Goal: Navigation & Orientation: Find specific page/section

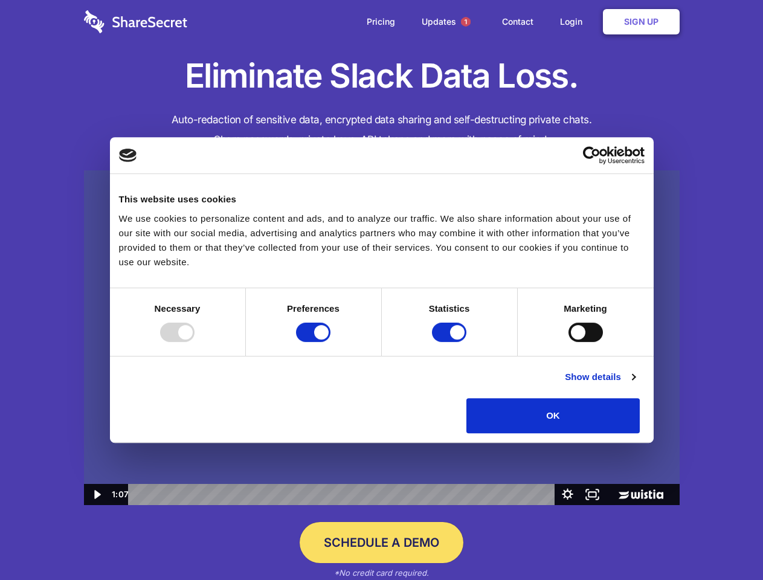
click at [381, 290] on img at bounding box center [382, 337] width 596 height 335
click at [195, 342] on div at bounding box center [177, 332] width 34 height 19
click at [330, 342] on input "Preferences" at bounding box center [313, 332] width 34 height 19
checkbox input "false"
click at [451, 342] on input "Statistics" at bounding box center [449, 332] width 34 height 19
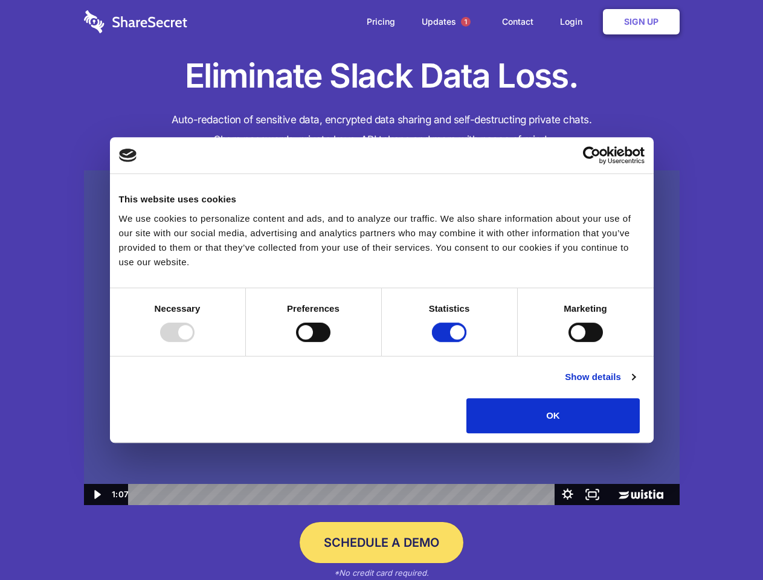
checkbox input "false"
click at [568, 342] on input "Marketing" at bounding box center [585, 332] width 34 height 19
checkbox input "true"
click at [635, 384] on link "Show details" at bounding box center [600, 377] width 70 height 14
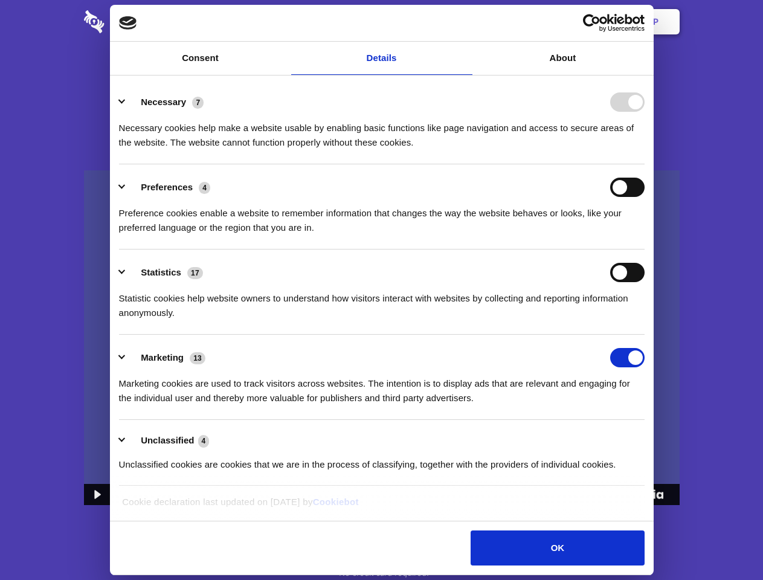
click at [645, 250] on li "Preferences 4 Preference cookies enable a website to remember information that …" at bounding box center [382, 206] width 526 height 85
click at [465, 22] on span "1" at bounding box center [466, 22] width 10 height 10
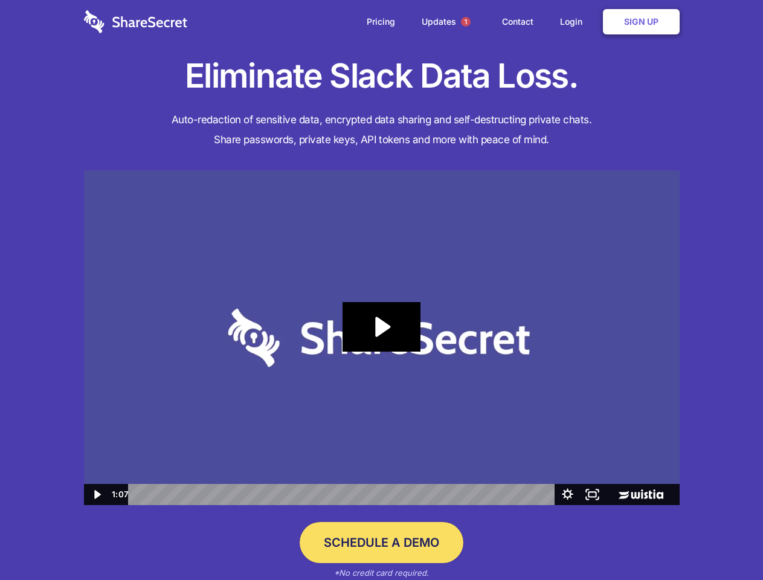
click at [382, 338] on icon "Play Video: Sharesecret Slack Extension" at bounding box center [381, 327] width 77 height 50
